Goal: Information Seeking & Learning: Learn about a topic

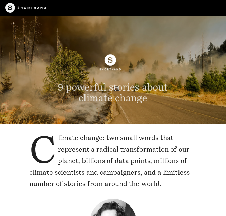
click at [209, 50] on header "9 powerful stories about climate change" at bounding box center [113, 70] width 226 height 108
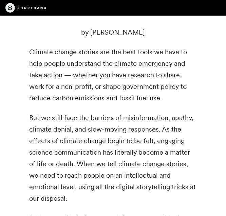
scroll to position [231, 0]
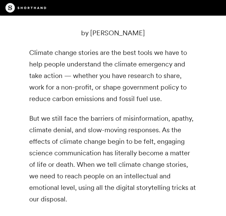
click at [203, 101] on div "Climate change: two small words that represent a radical transformation of our …" at bounding box center [113, 80] width 189 height 358
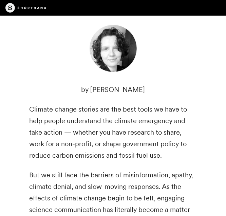
scroll to position [163, 0]
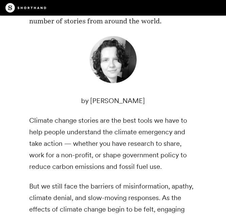
click at [180, 94] on div "Climate change: two small words that represent a radical transformation of our …" at bounding box center [113, 148] width 168 height 358
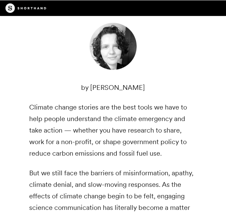
scroll to position [177, 0]
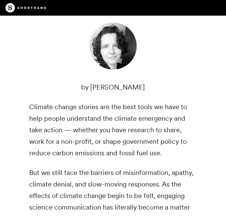
click at [178, 95] on div "Climate change: two small words that represent a radical transformation of our …" at bounding box center [113, 135] width 168 height 358
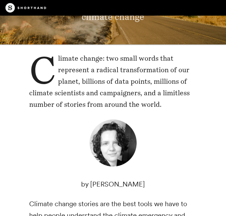
scroll to position [8, 0]
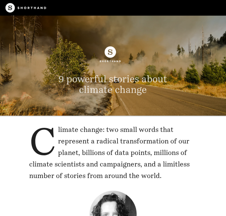
click at [197, 148] on p "Climate change: two small words that represent a radical transformation of our …" at bounding box center [113, 153] width 168 height 58
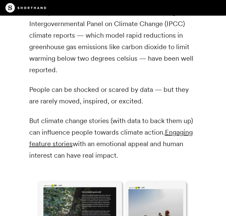
scroll to position [728, 0]
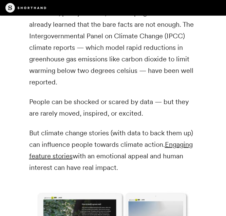
click at [81, 129] on p "But climate change stories (with data to back them up) can influence people tow…" at bounding box center [113, 150] width 168 height 46
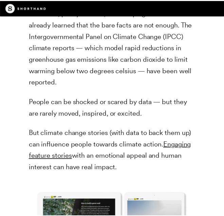
scroll to position [728, 0]
